Goal: Task Accomplishment & Management: Complete application form

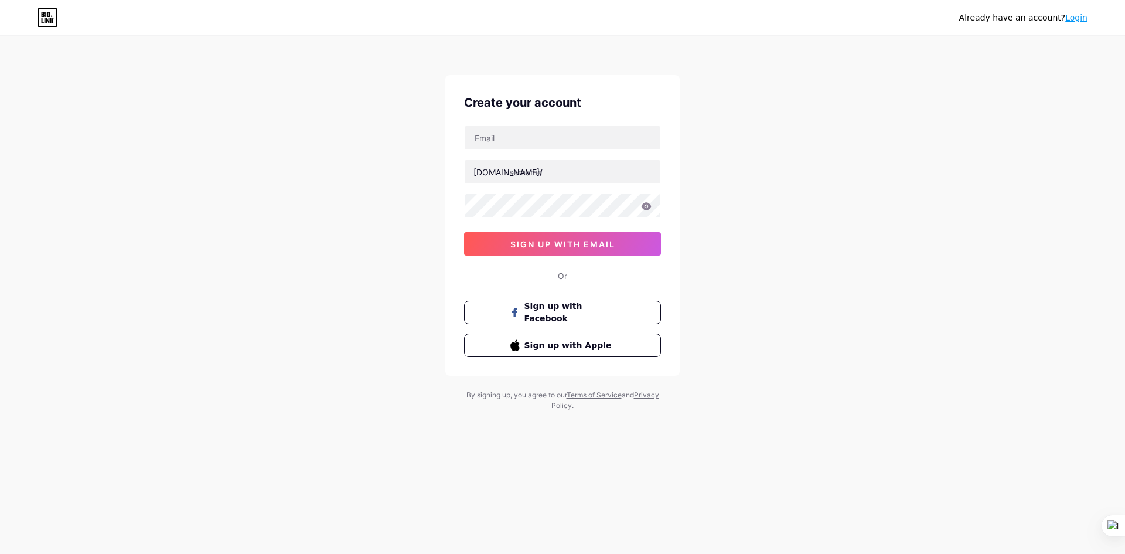
click at [873, 284] on div "Already have an account? Login Create your account bio.link/ sign up with email…" at bounding box center [562, 224] width 1125 height 448
click at [531, 169] on input "text" at bounding box center [563, 171] width 196 height 23
type input "meraktoto"
click at [540, 144] on input "text" at bounding box center [563, 137] width 196 height 23
paste input "[EMAIL_ADDRESS][DOMAIN_NAME]"
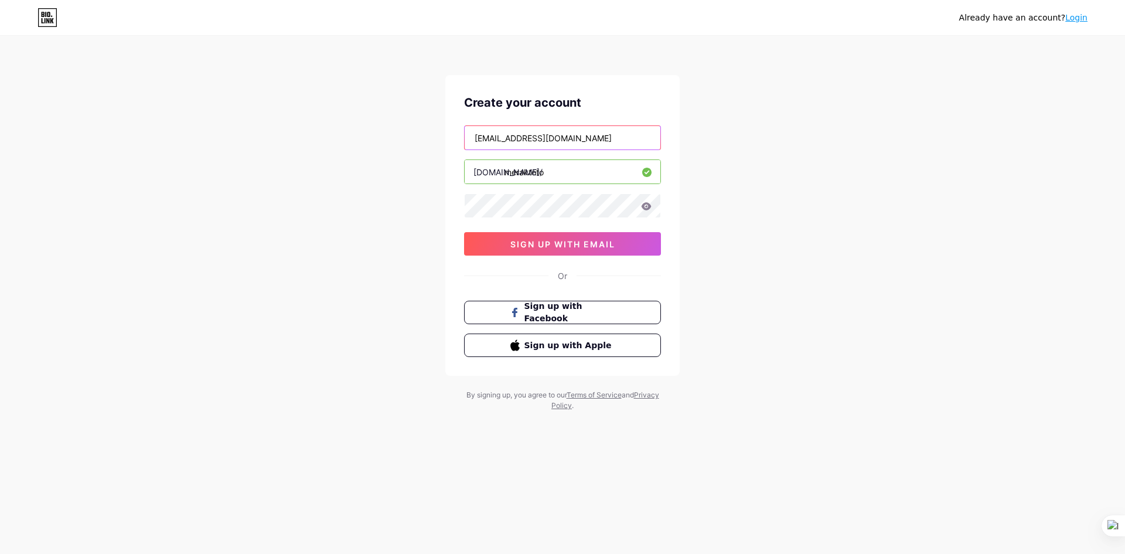
type input "[EMAIL_ADDRESS][DOMAIN_NAME]"
click at [586, 243] on span "sign up with email" at bounding box center [562, 244] width 105 height 10
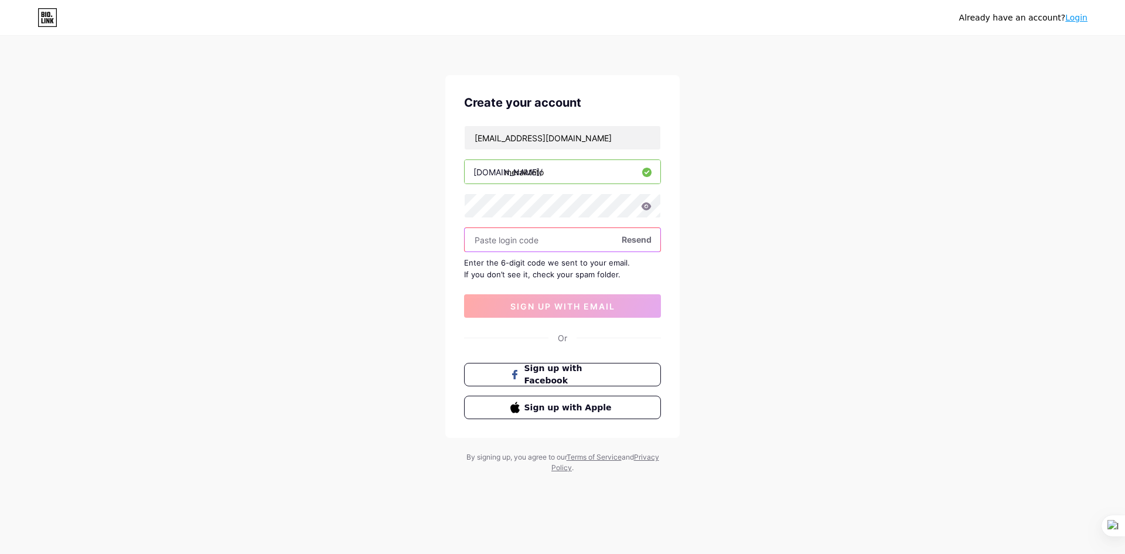
paste input "900467"
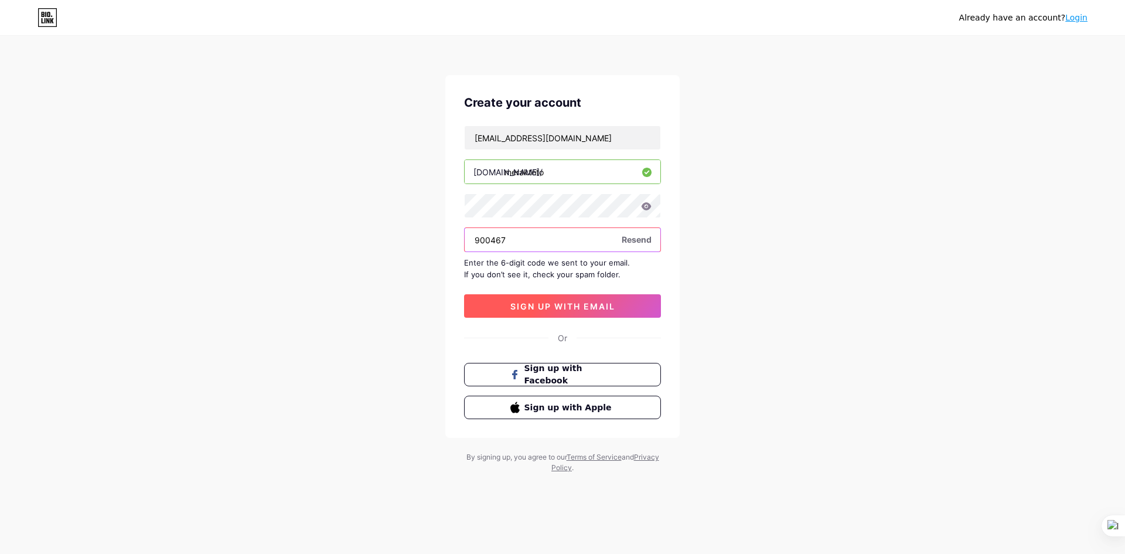
type input "900467"
click at [562, 310] on span "sign up with email" at bounding box center [562, 306] width 105 height 10
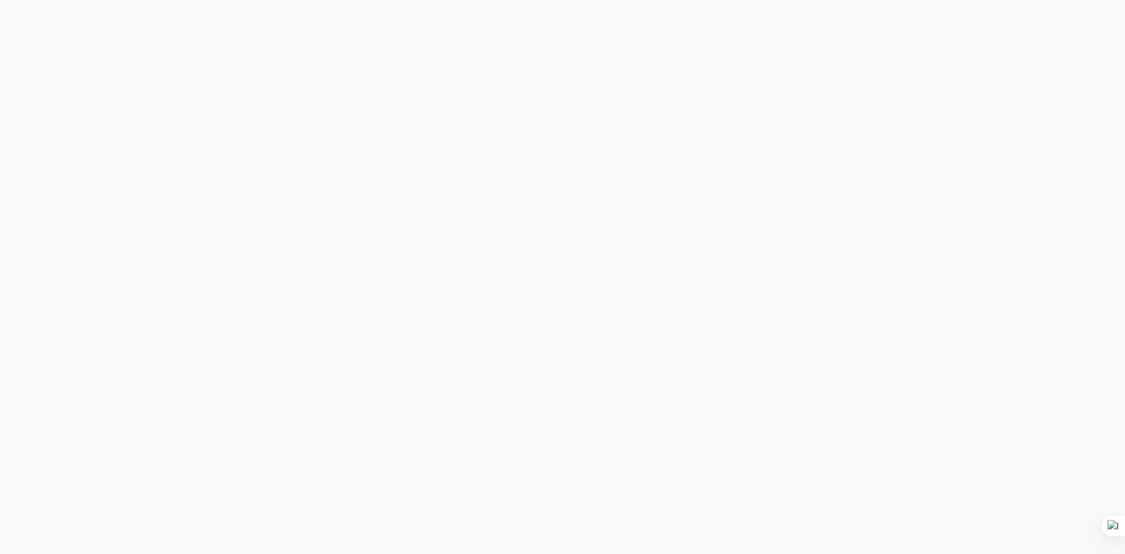
click at [522, 121] on div at bounding box center [562, 277] width 1125 height 554
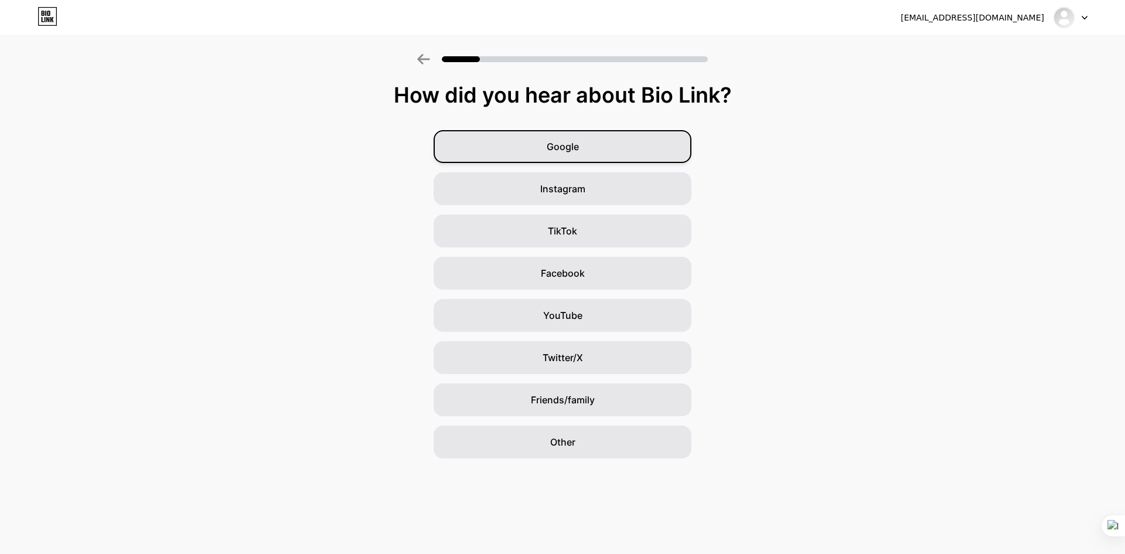
click at [600, 149] on div "Google" at bounding box center [562, 146] width 258 height 33
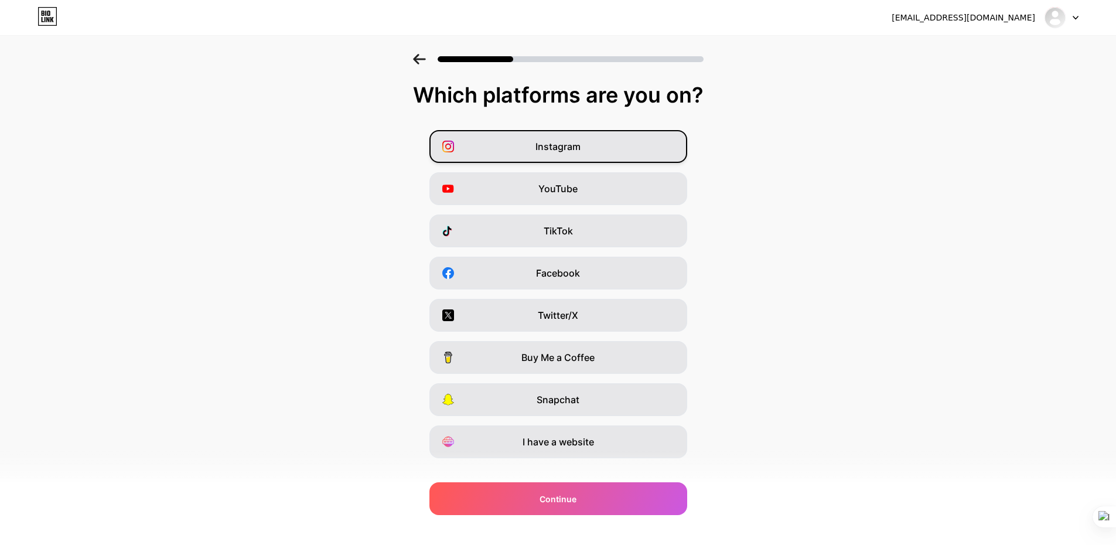
click at [599, 153] on div "Instagram" at bounding box center [558, 146] width 258 height 33
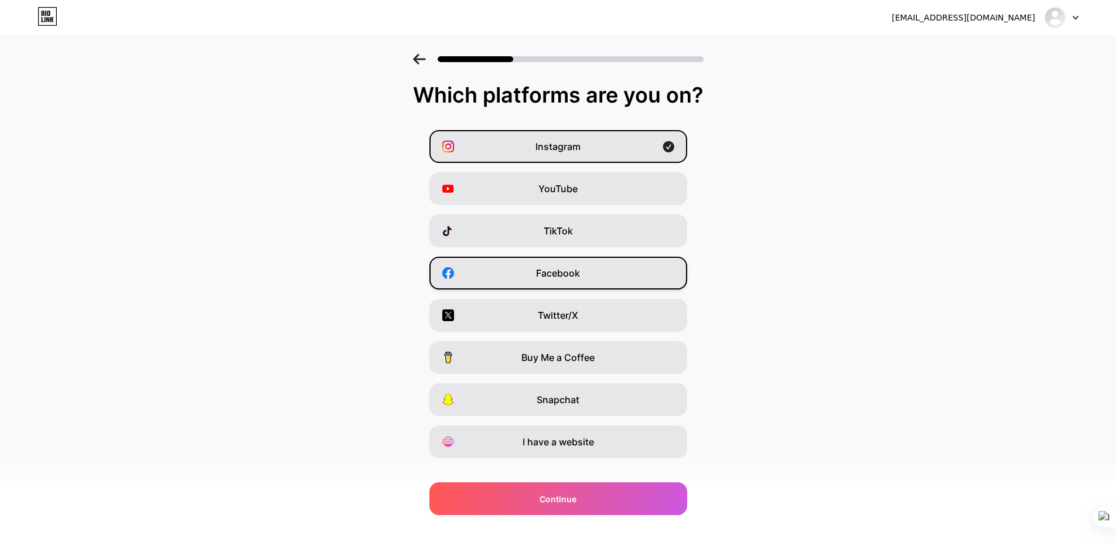
click at [605, 266] on div "Facebook" at bounding box center [558, 273] width 258 height 33
click at [603, 323] on div "Twitter/X" at bounding box center [558, 315] width 258 height 33
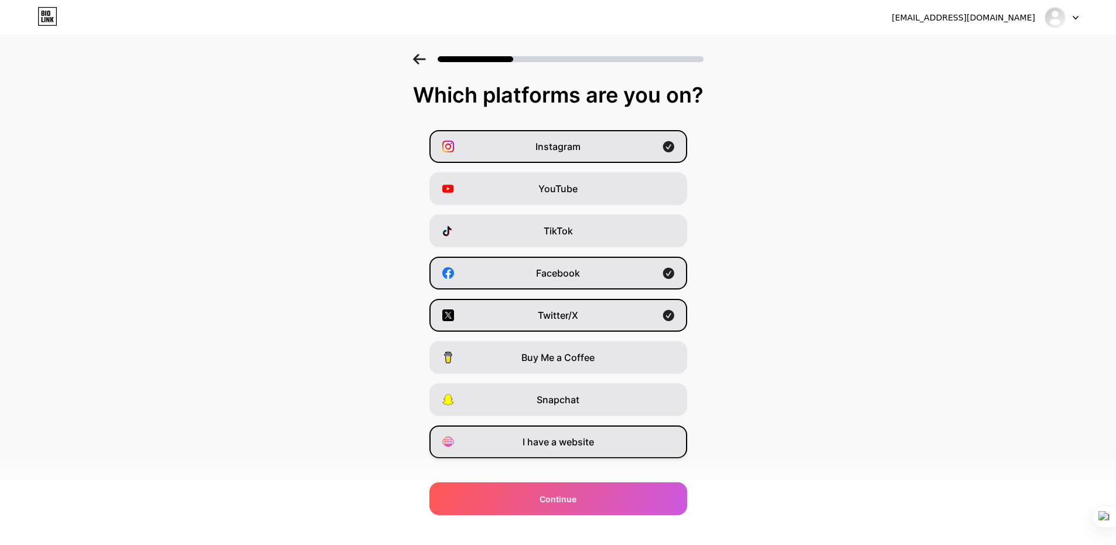
click at [619, 450] on div "I have a website" at bounding box center [558, 441] width 258 height 33
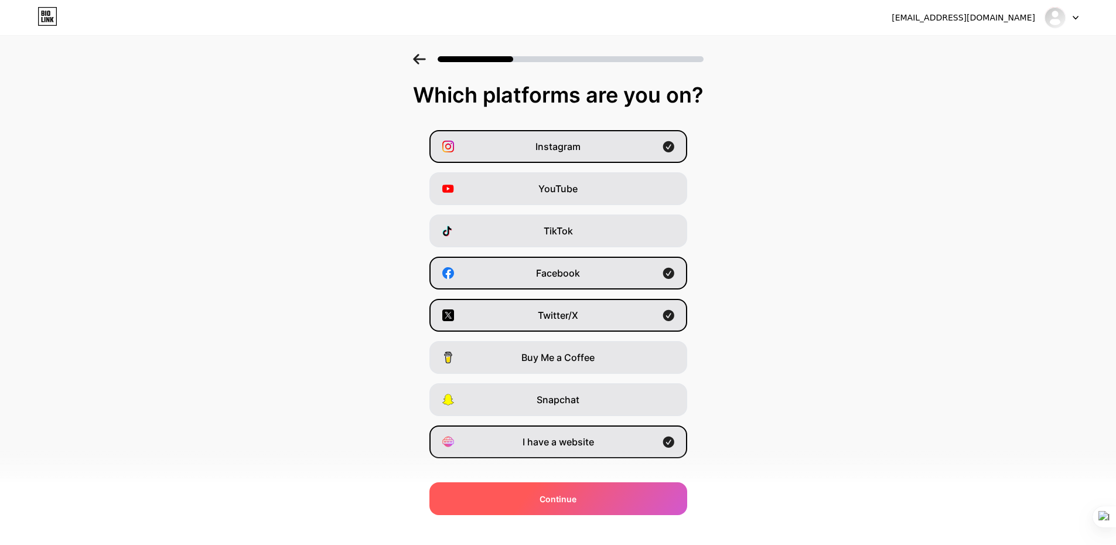
click at [584, 504] on div "Continue" at bounding box center [558, 498] width 258 height 33
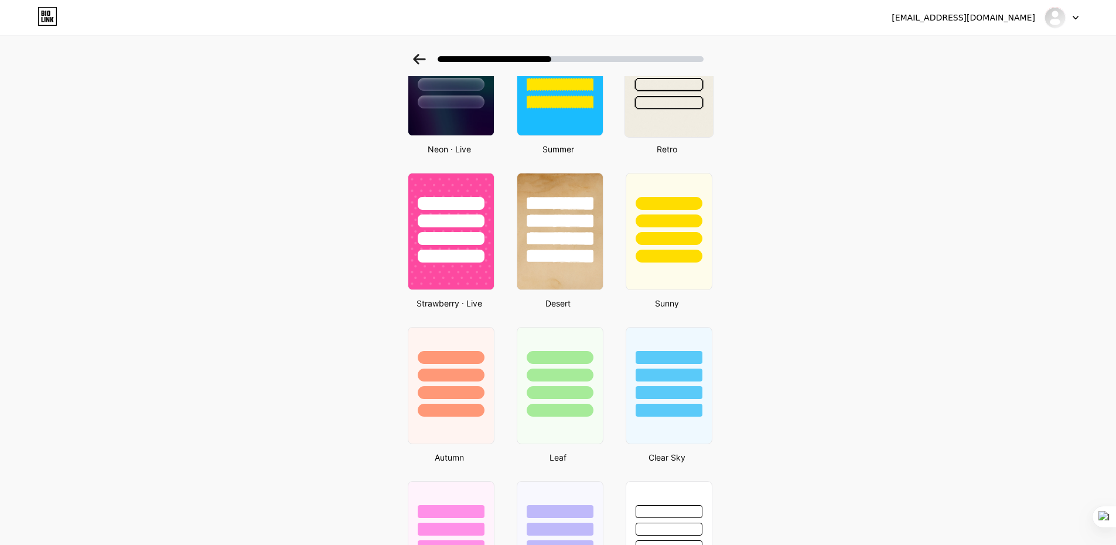
scroll to position [441, 0]
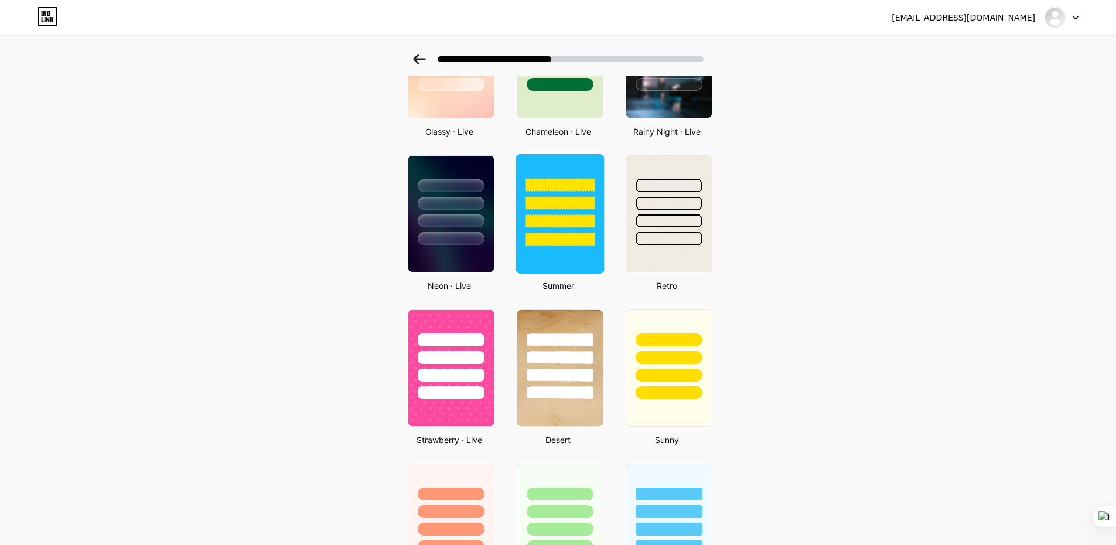
click at [589, 233] on div at bounding box center [559, 239] width 69 height 13
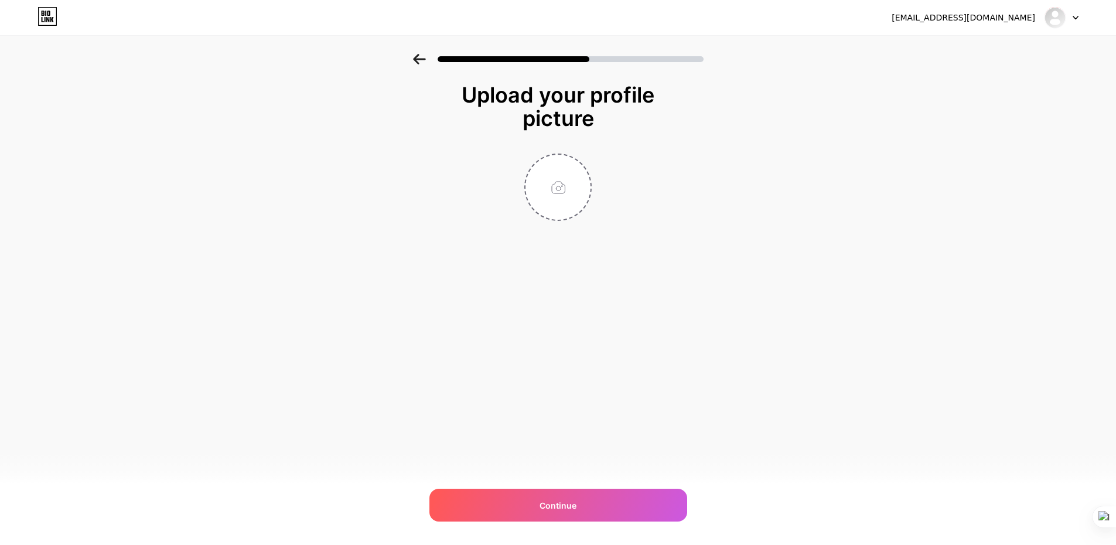
scroll to position [0, 0]
click at [568, 177] on input "file" at bounding box center [562, 187] width 65 height 65
type input "C:\fakepath\photo_2025-09-09_12-20-16.jpg"
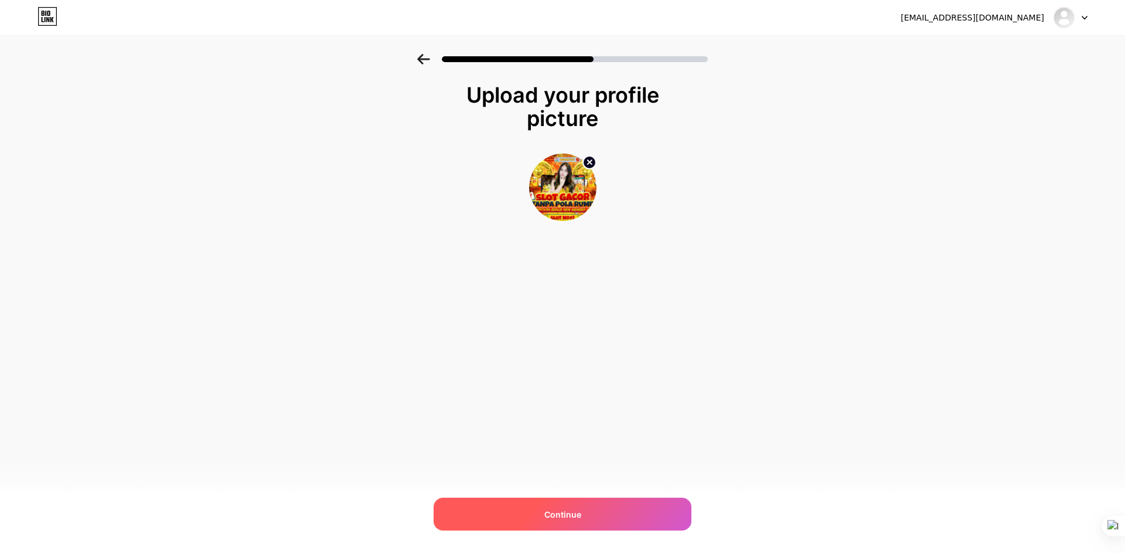
click at [607, 516] on div "Continue" at bounding box center [562, 513] width 258 height 33
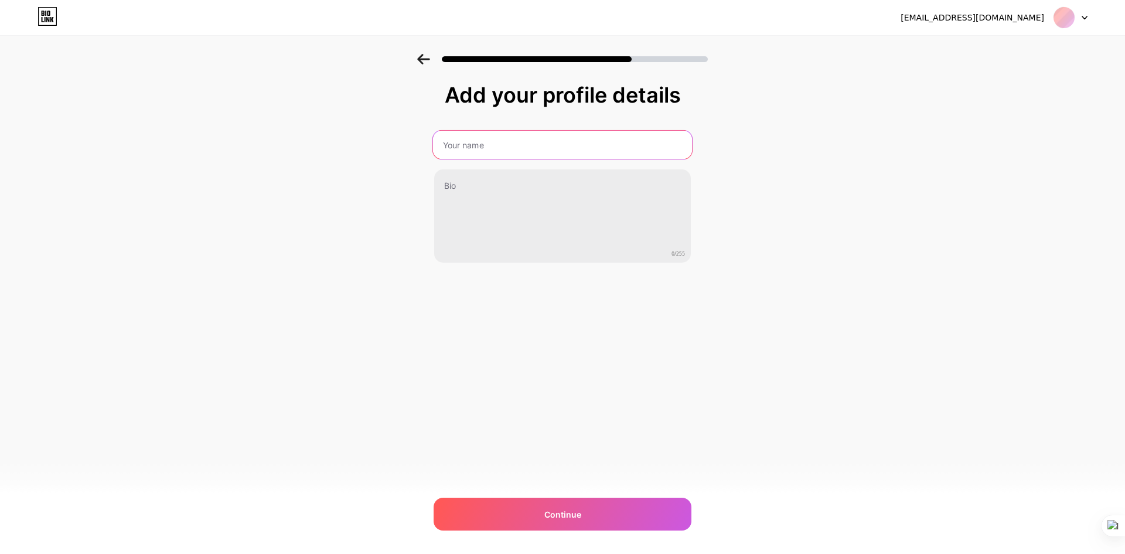
click at [514, 145] on input "text" at bounding box center [562, 145] width 259 height 28
type input "MERAKTOTO"
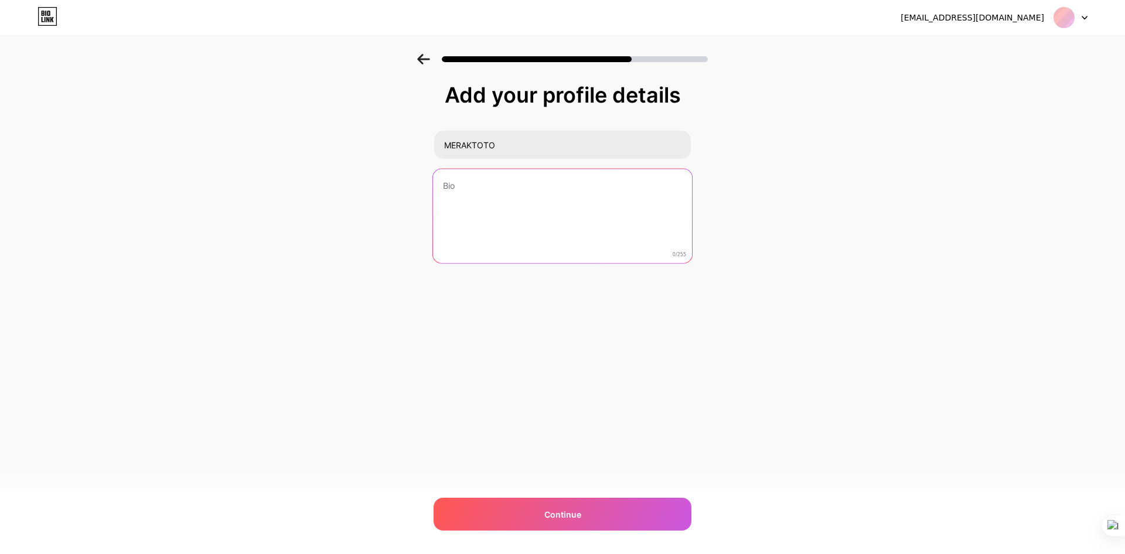
click at [471, 189] on textarea at bounding box center [562, 216] width 259 height 95
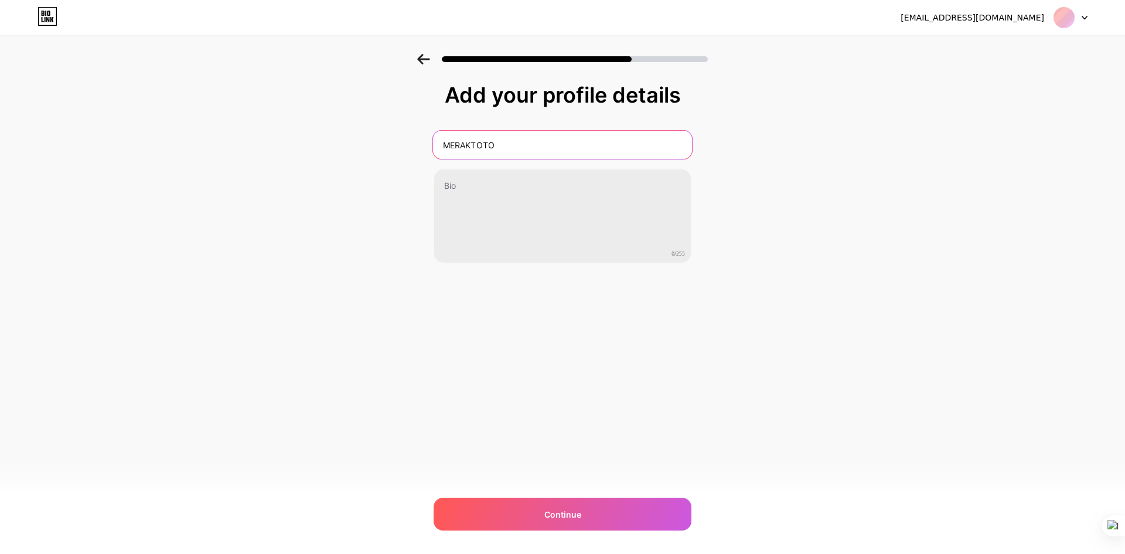
drag, startPoint x: 517, startPoint y: 140, endPoint x: 417, endPoint y: 152, distance: 100.3
click at [417, 152] on div "Add your profile details MERAKTOTO 0/255 Continue Error" at bounding box center [562, 188] width 1125 height 268
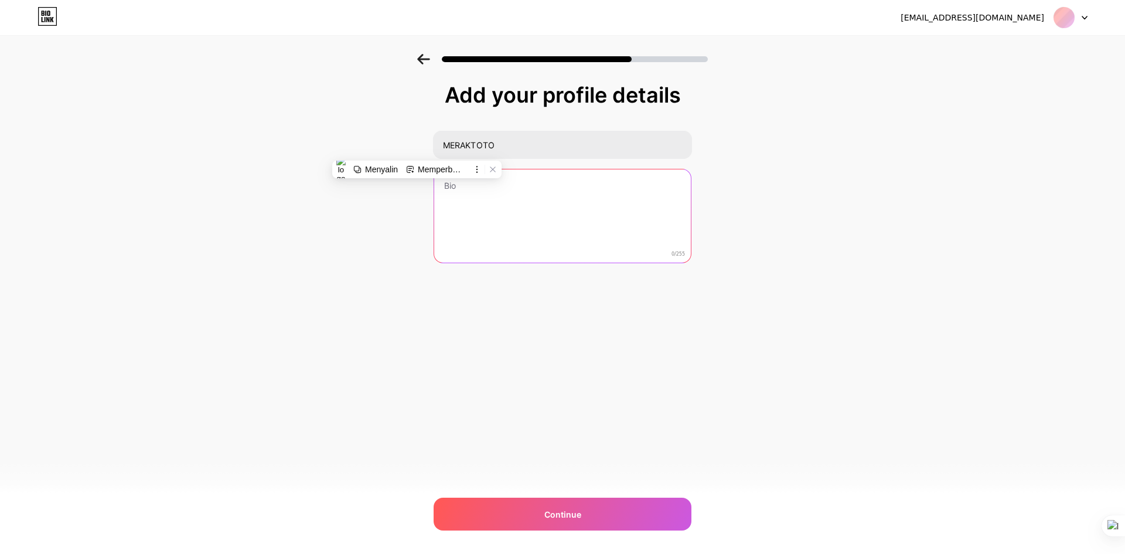
click at [514, 197] on textarea at bounding box center [562, 216] width 257 height 94
paste textarea "AKTOTO, situs terpercaya untuk penggemar toto online, menawarkan pengalaman ber…"
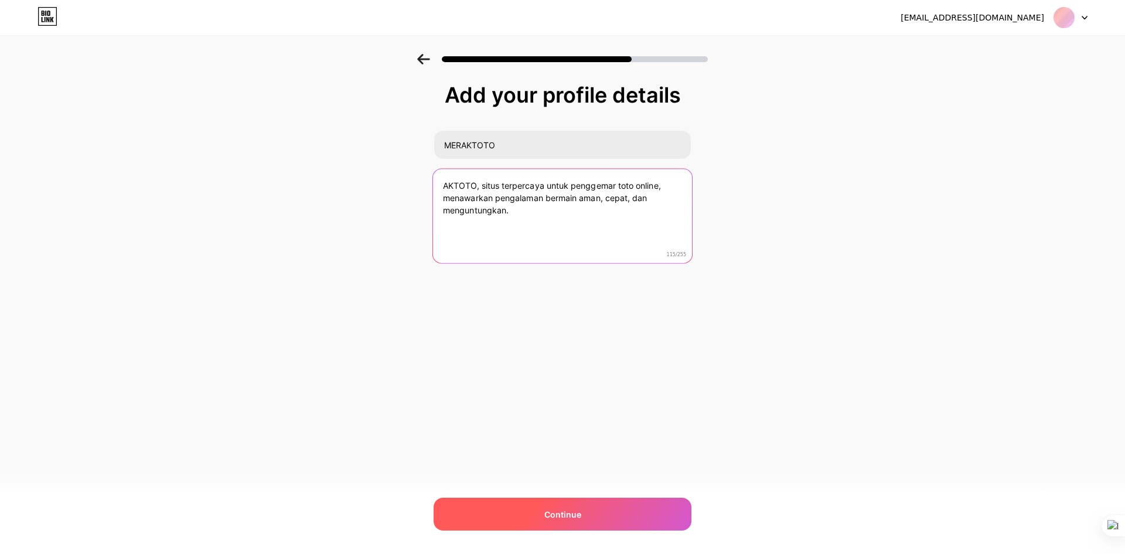
type textarea "AKTOTO, situs terpercaya untuk penggemar toto online, menawarkan pengalaman ber…"
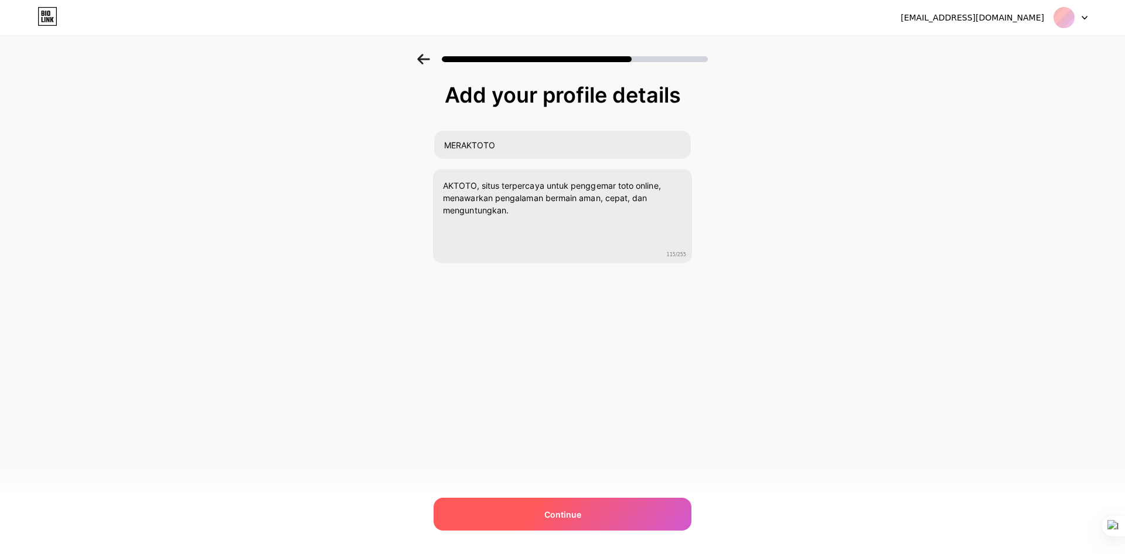
click at [590, 514] on div "Continue" at bounding box center [562, 513] width 258 height 33
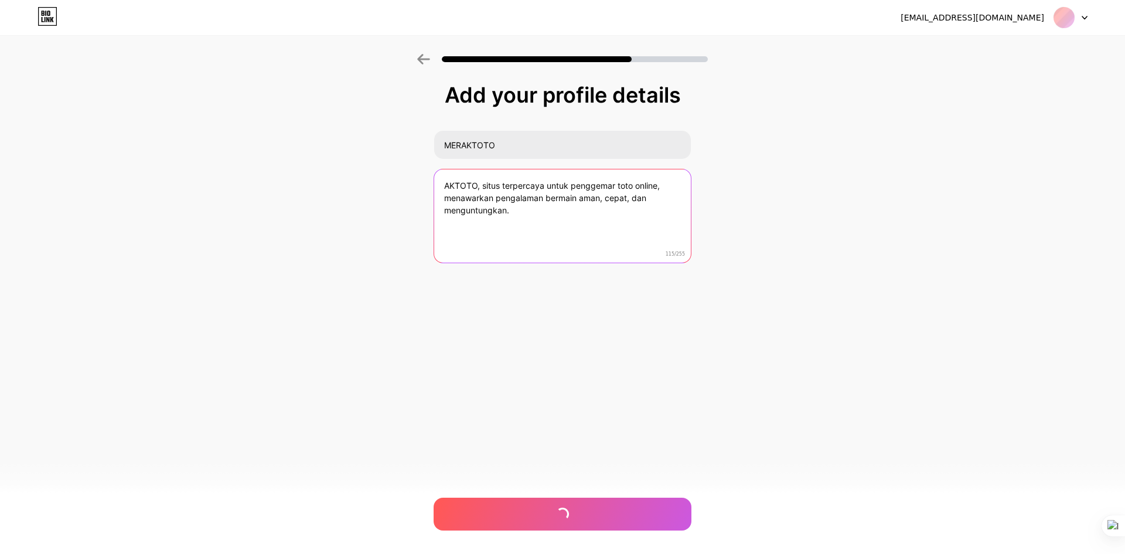
click at [491, 210] on textarea "AKTOTO, situs terpercaya untuk penggemar toto online, menawarkan pengalaman ber…" at bounding box center [562, 216] width 257 height 94
click at [450, 181] on textarea "AKTOTO, situs terpercaya untuk penggemar toto online, menawarkan pengalaman ber…" at bounding box center [562, 216] width 259 height 95
drag, startPoint x: 465, startPoint y: 184, endPoint x: 380, endPoint y: 184, distance: 84.9
click at [380, 184] on div "Add your profile details MERAKTOTO AKTOTO, situs terpercaya untuk penggemar tot…" at bounding box center [562, 188] width 1125 height 268
click at [445, 184] on textarea "AKTOTO, situs terpercaya untuk penggemar toto online, menawarkan pengalaman ber…" at bounding box center [562, 216] width 259 height 95
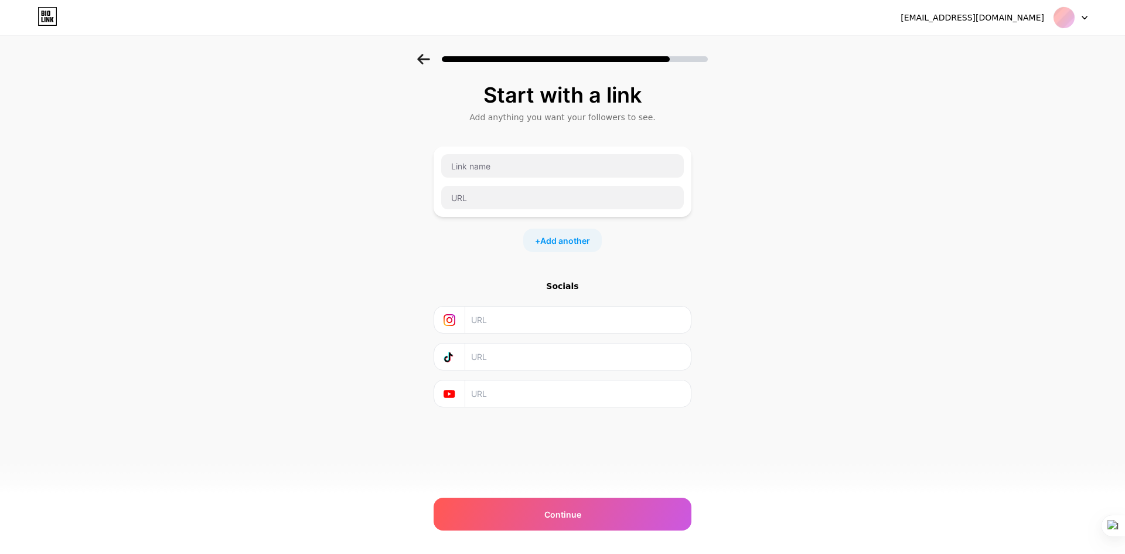
click at [418, 60] on icon at bounding box center [423, 59] width 13 height 11
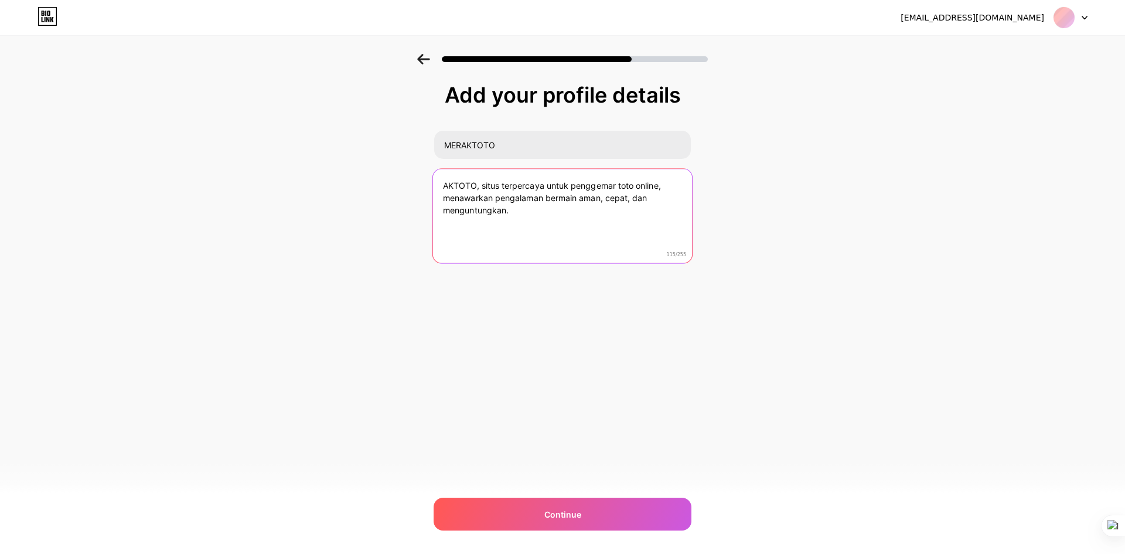
drag, startPoint x: 445, startPoint y: 185, endPoint x: 493, endPoint y: 202, distance: 51.0
click at [445, 185] on textarea "AKTOTO, situs terpercaya untuk penggemar toto online, menawarkan pengalaman ber…" at bounding box center [562, 216] width 259 height 95
type textarea "MERAKTOTO, situs terpercaya untuk penggemar toto online, menawarkan pengalaman …"
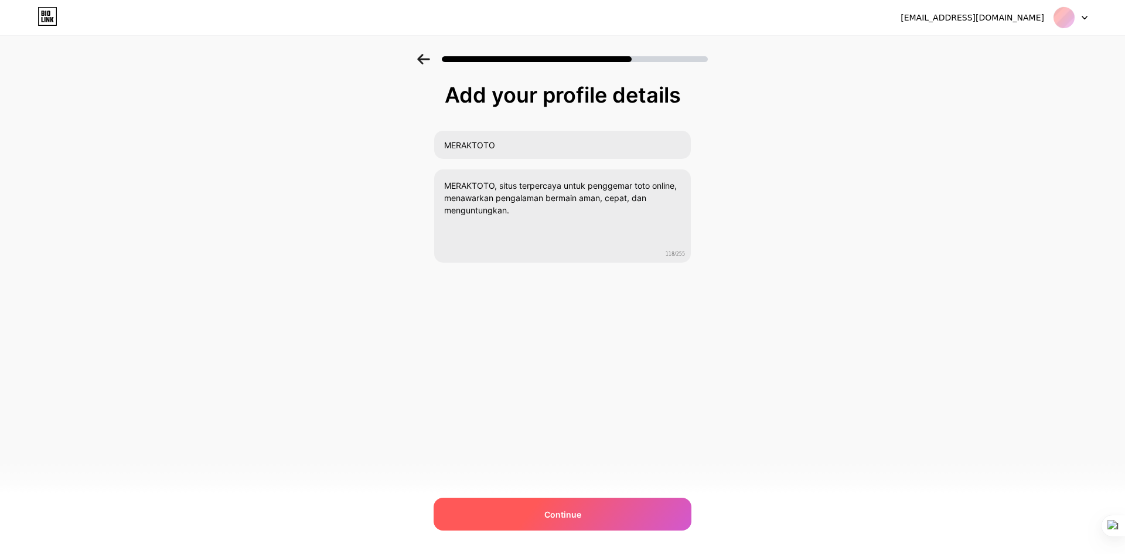
click at [571, 517] on span "Continue" at bounding box center [562, 514] width 37 height 12
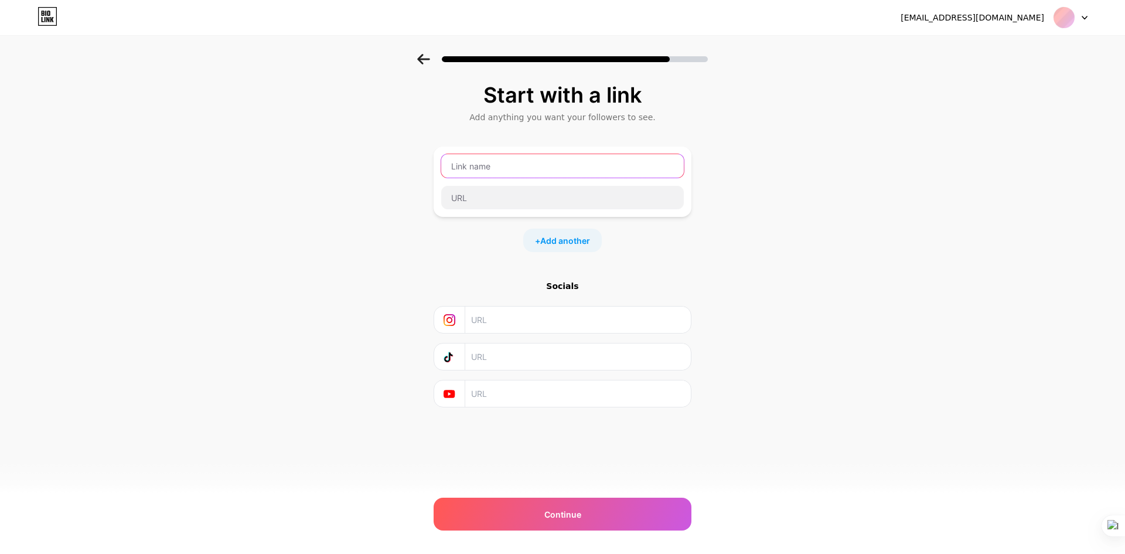
click at [507, 167] on input "text" at bounding box center [562, 165] width 243 height 23
type input "m"
type input "MERAKTOTO|BANDAR TOGEL TERPERCAYA & RESMI"
click at [473, 196] on input "text" at bounding box center [562, 197] width 243 height 23
type input "H"
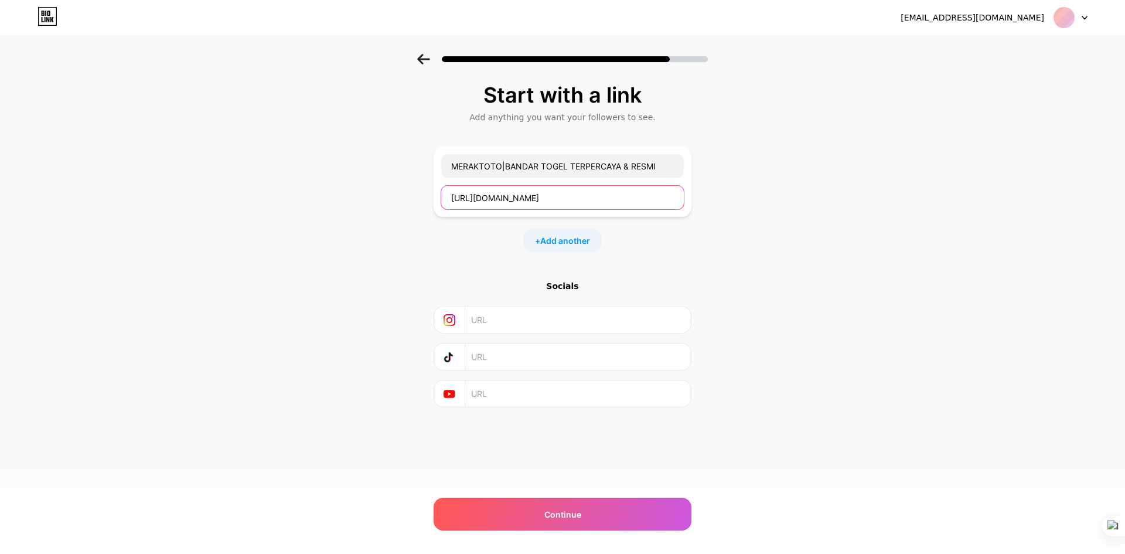
type input "[URL][DOMAIN_NAME]"
click at [520, 326] on input "text" at bounding box center [577, 319] width 213 height 26
paste input "[URL][DOMAIN_NAME]"
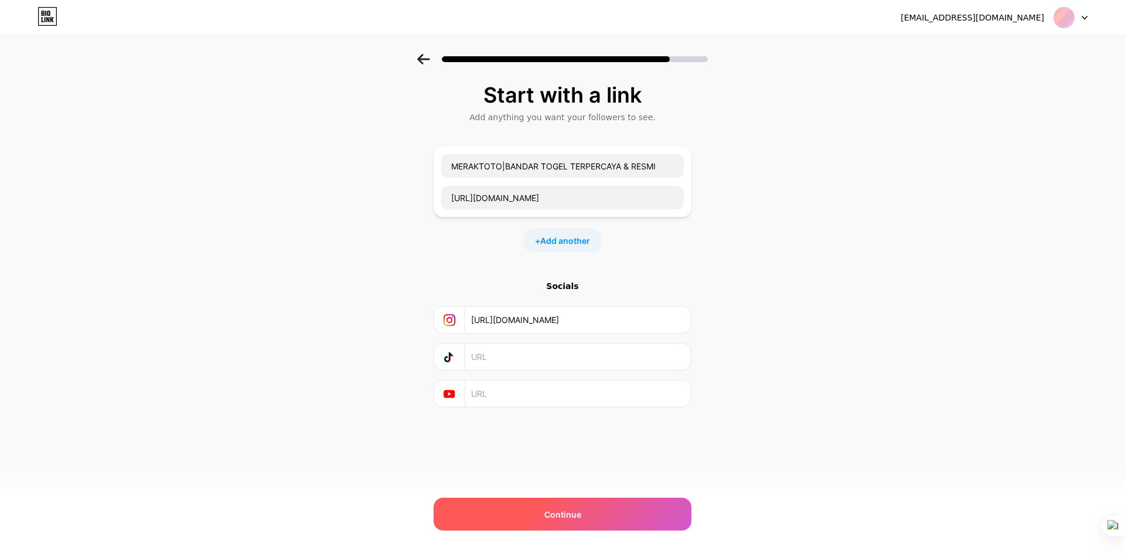
type input "[URL][DOMAIN_NAME]"
click at [609, 521] on div "Continue" at bounding box center [562, 513] width 258 height 33
click at [548, 511] on span "Continue" at bounding box center [562, 514] width 37 height 12
click at [547, 514] on span "Continue" at bounding box center [562, 514] width 37 height 12
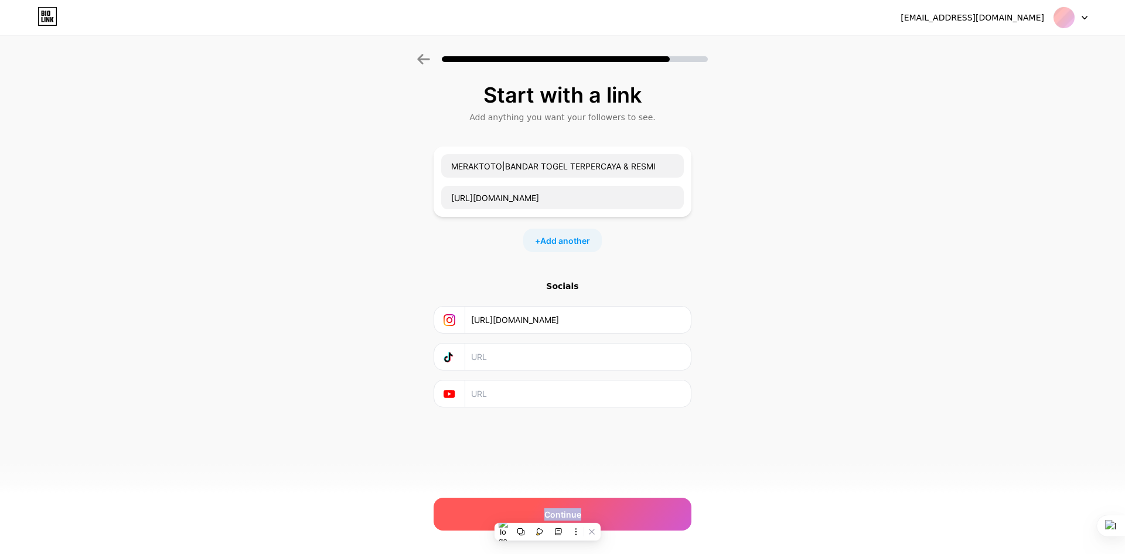
click at [547, 514] on span "Continue" at bounding box center [562, 514] width 37 height 12
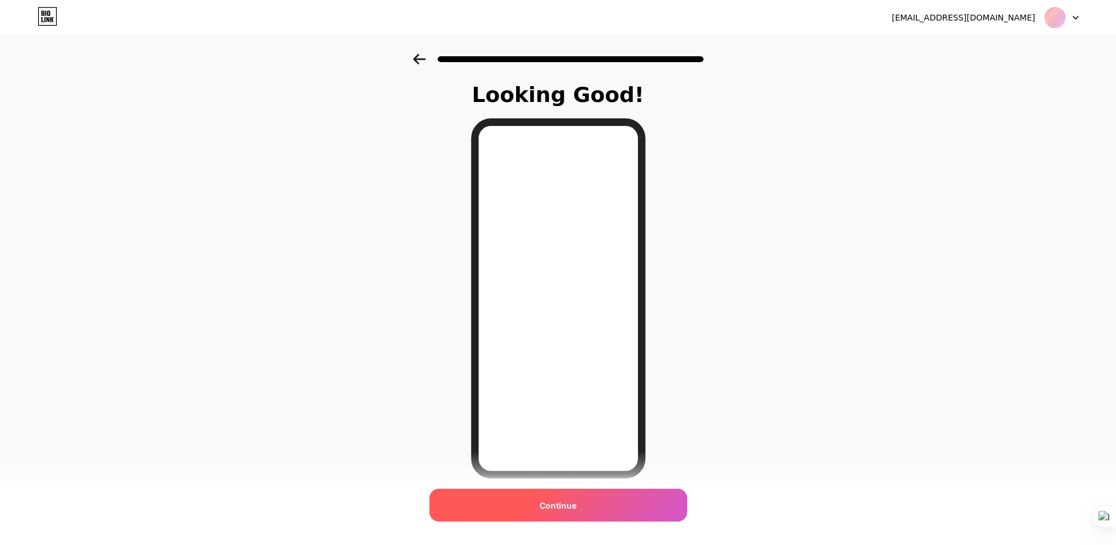
click at [561, 506] on span "Continue" at bounding box center [558, 505] width 37 height 12
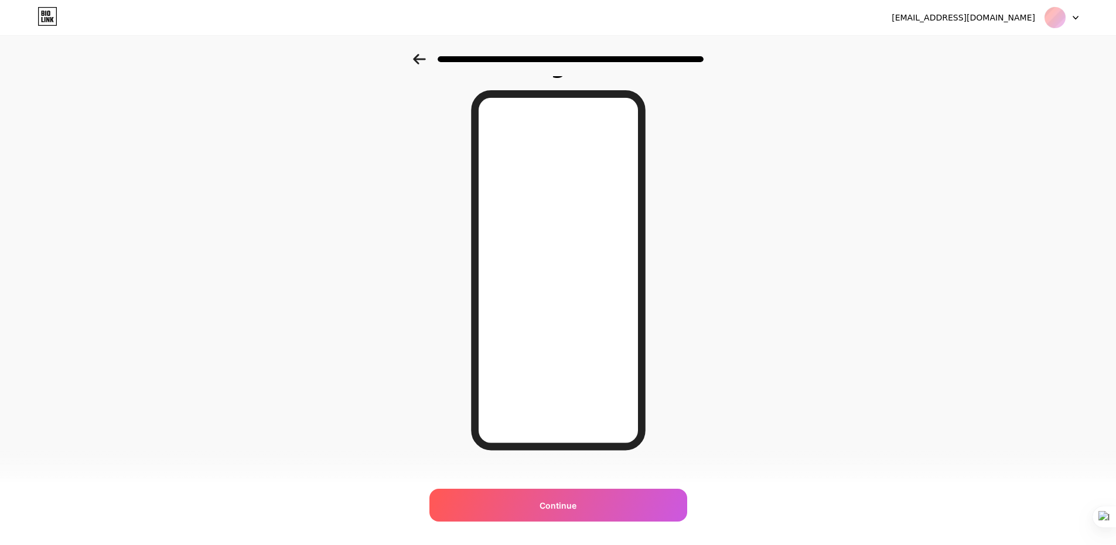
scroll to position [44, 0]
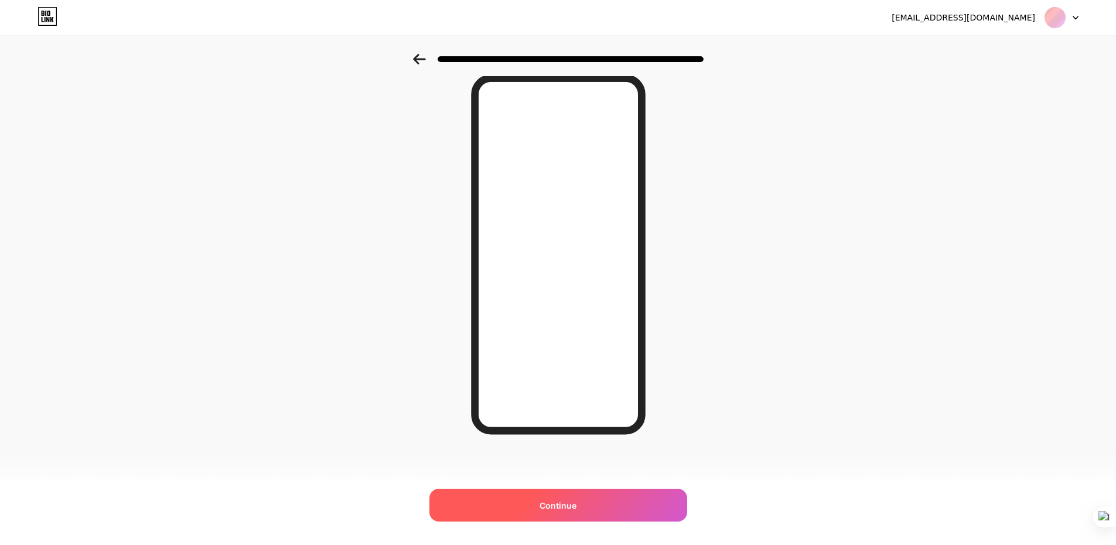
click at [576, 503] on span "Continue" at bounding box center [558, 505] width 37 height 12
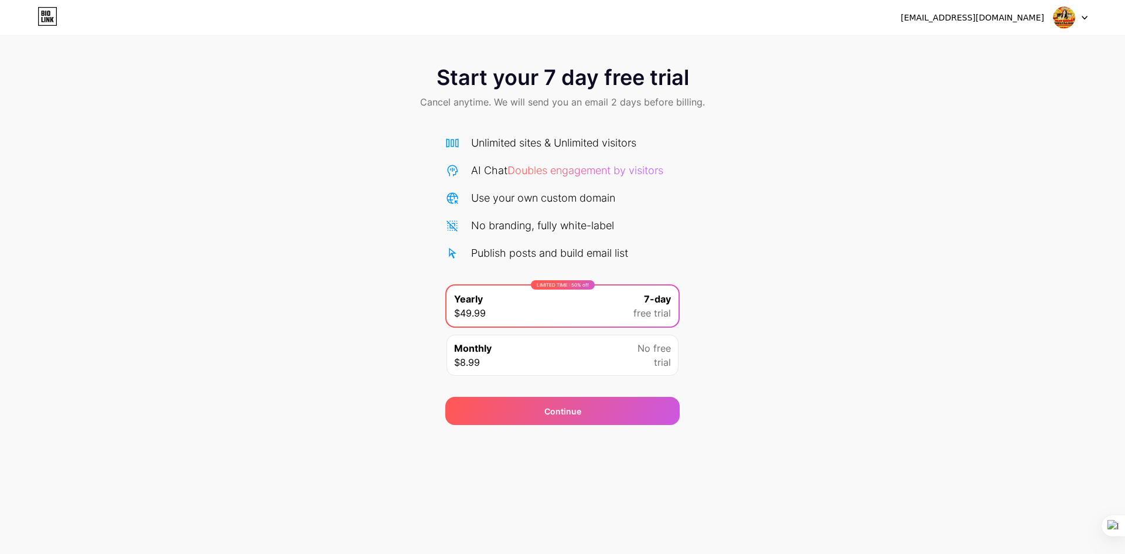
click at [1071, 22] on img at bounding box center [1064, 17] width 22 height 22
click at [971, 51] on li "Logout" at bounding box center [1013, 48] width 145 height 32
